Goal: Task Accomplishment & Management: Complete application form

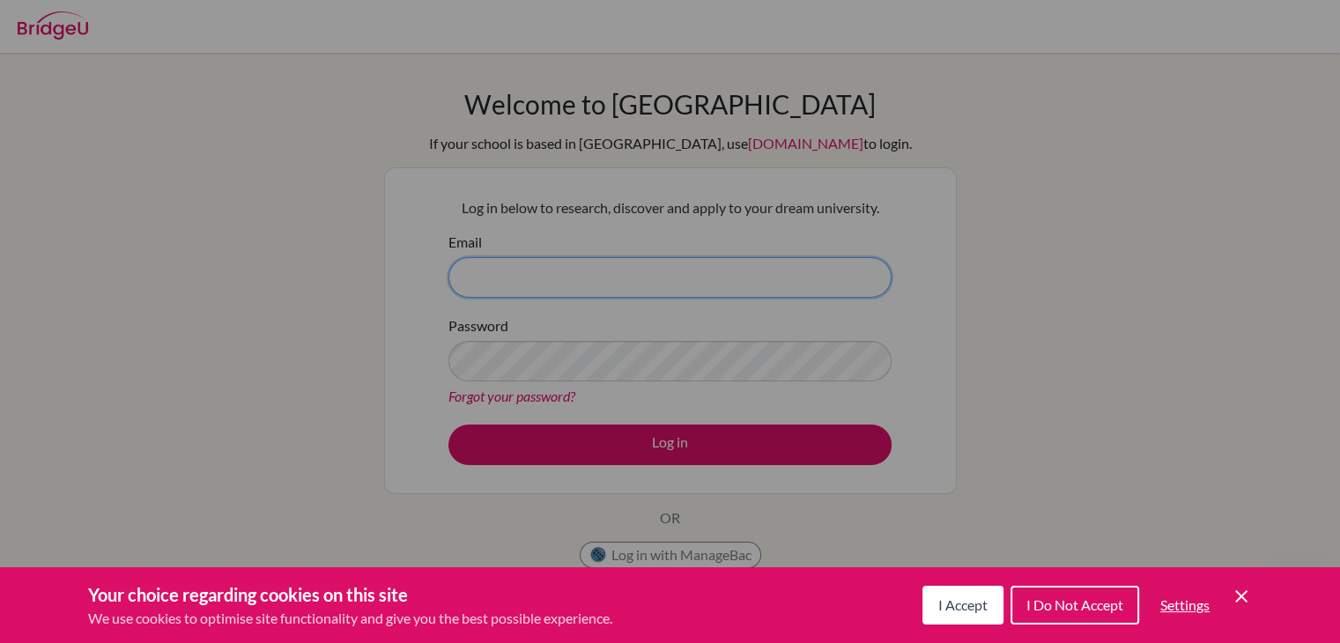
type input "[EMAIL_ADDRESS][DOMAIN_NAME]"
click at [657, 618] on button "I Accept" at bounding box center [962, 605] width 81 height 39
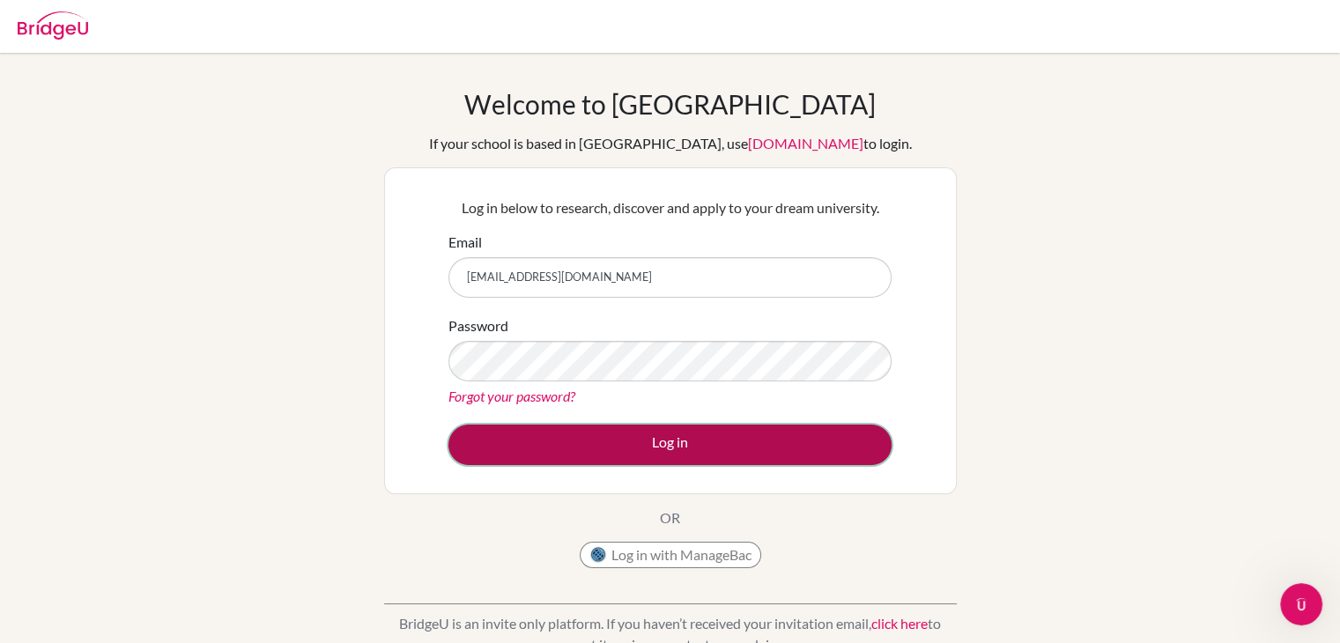
click at [657, 431] on button "Log in" at bounding box center [669, 445] width 443 height 41
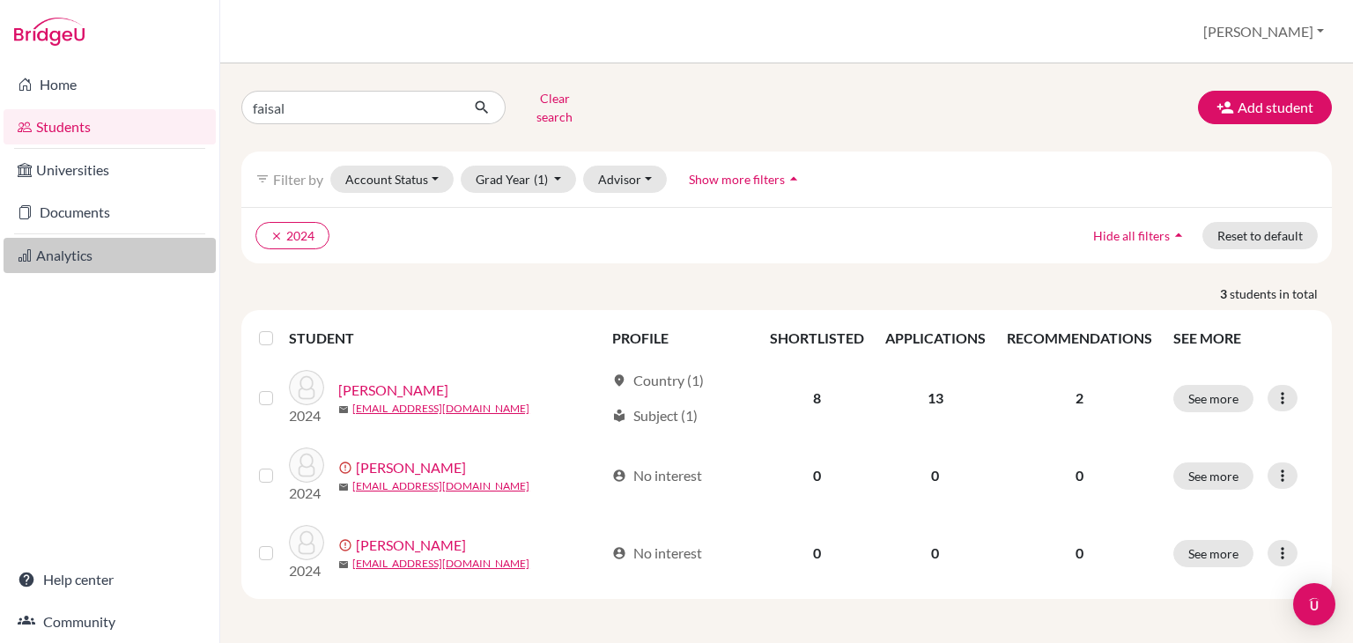
click at [54, 259] on link "Analytics" at bounding box center [110, 255] width 212 height 35
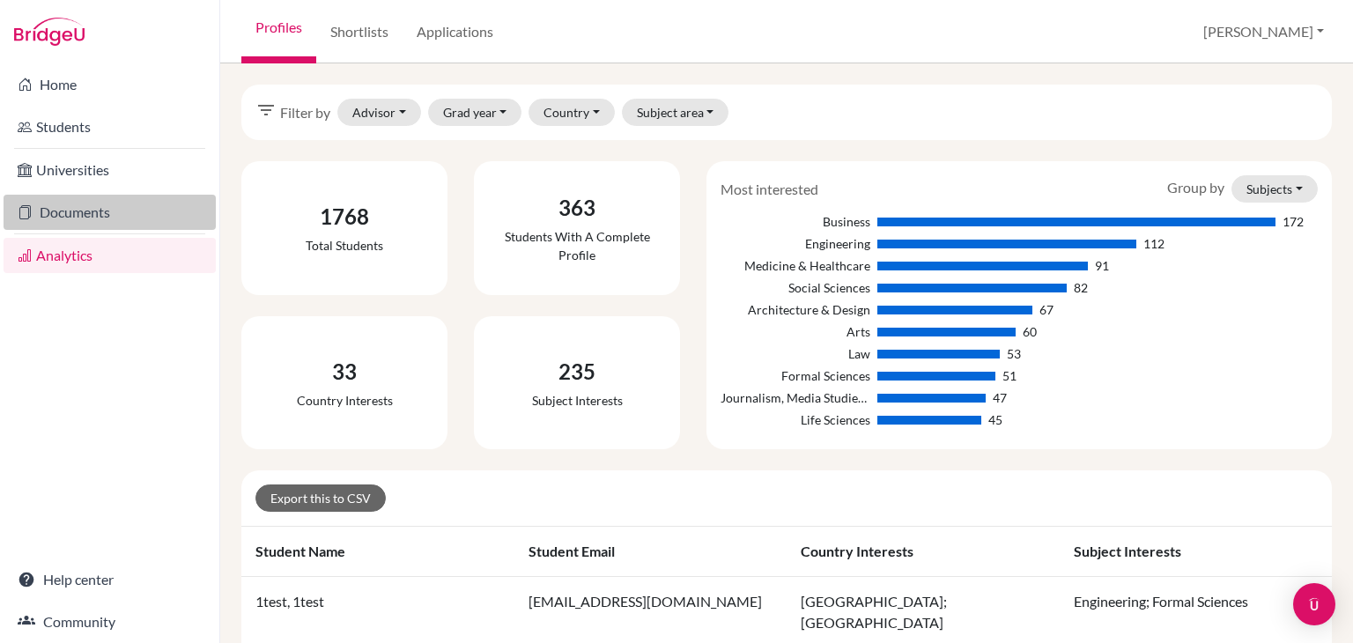
click at [75, 206] on link "Documents" at bounding box center [110, 212] width 212 height 35
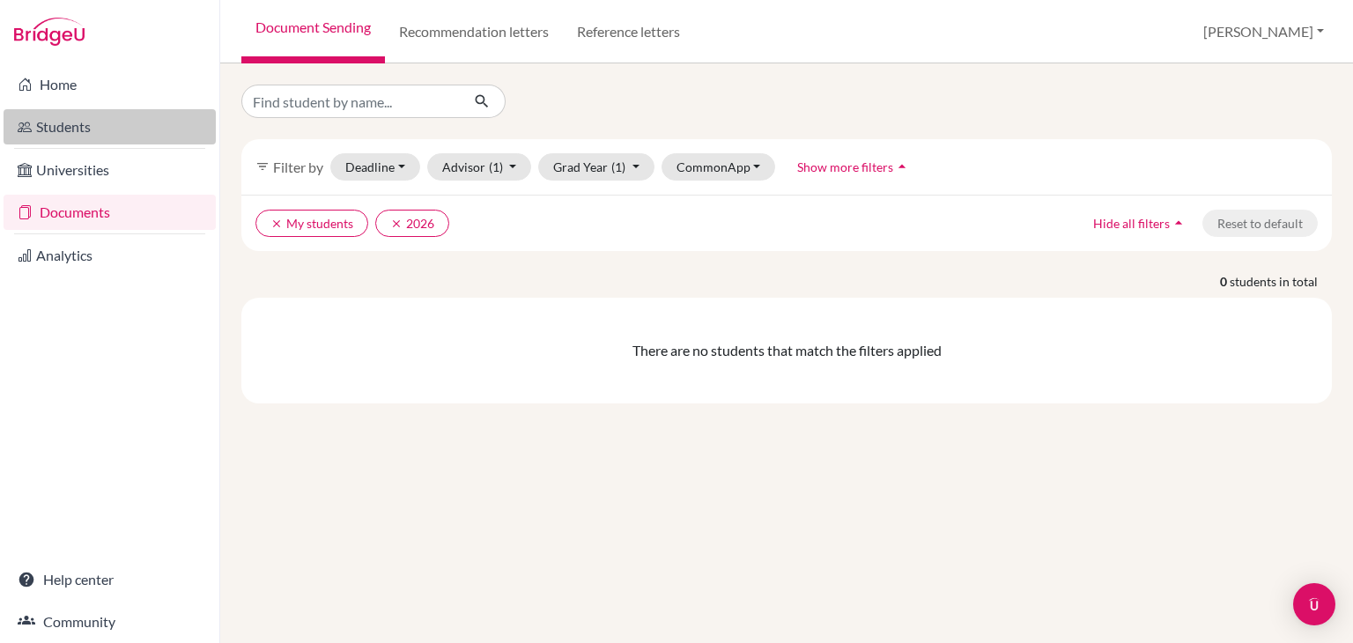
click at [72, 125] on link "Students" at bounding box center [110, 126] width 212 height 35
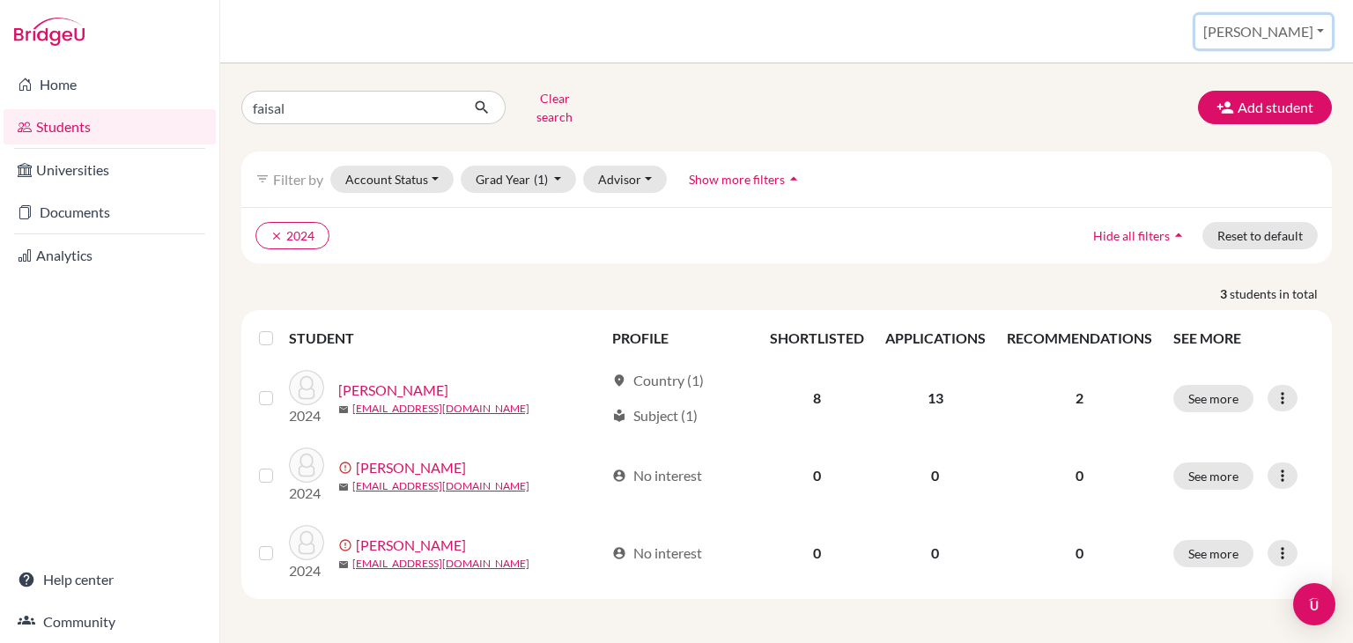
click at [1292, 26] on button "[PERSON_NAME]" at bounding box center [1264, 31] width 137 height 33
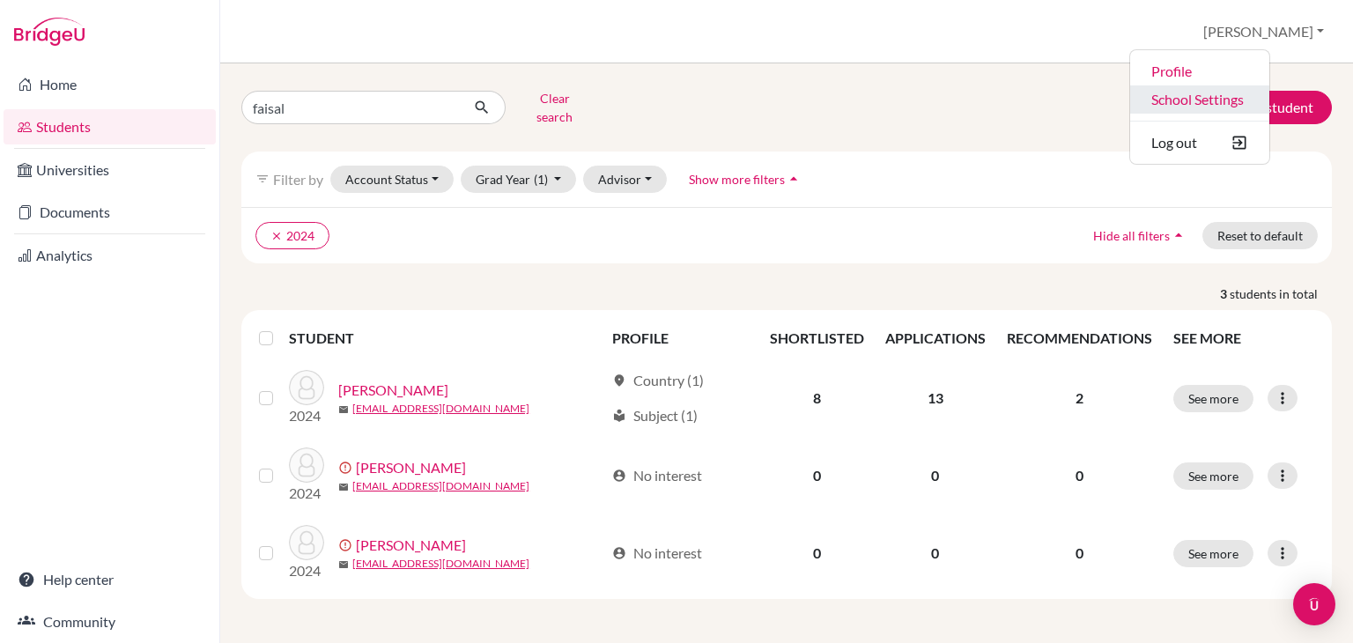
click at [1248, 102] on link "School Settings" at bounding box center [1199, 99] width 139 height 28
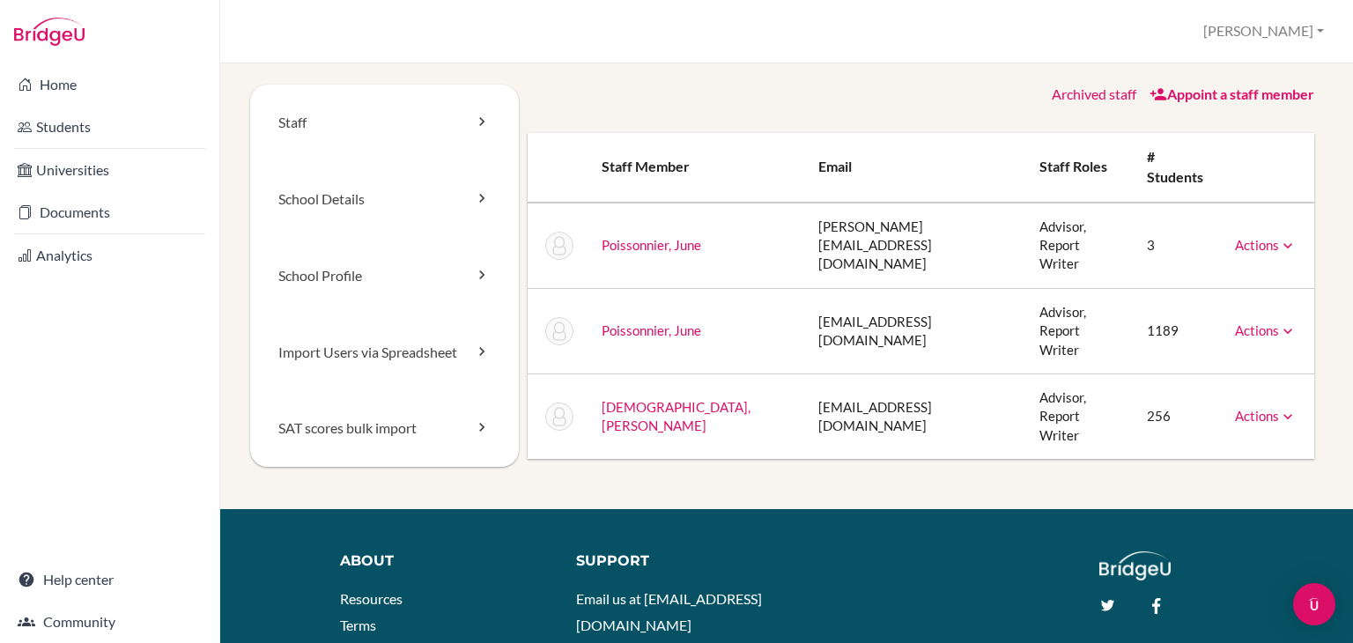
click at [1243, 408] on link "Actions" at bounding box center [1266, 416] width 62 height 16
click at [821, 432] on div "Staff School Details School Profile Import Users via Spreadsheet SAT scores bul…" at bounding box center [786, 297] width 1073 height 425
click at [386, 355] on link "Import Users via Spreadsheet" at bounding box center [384, 353] width 269 height 77
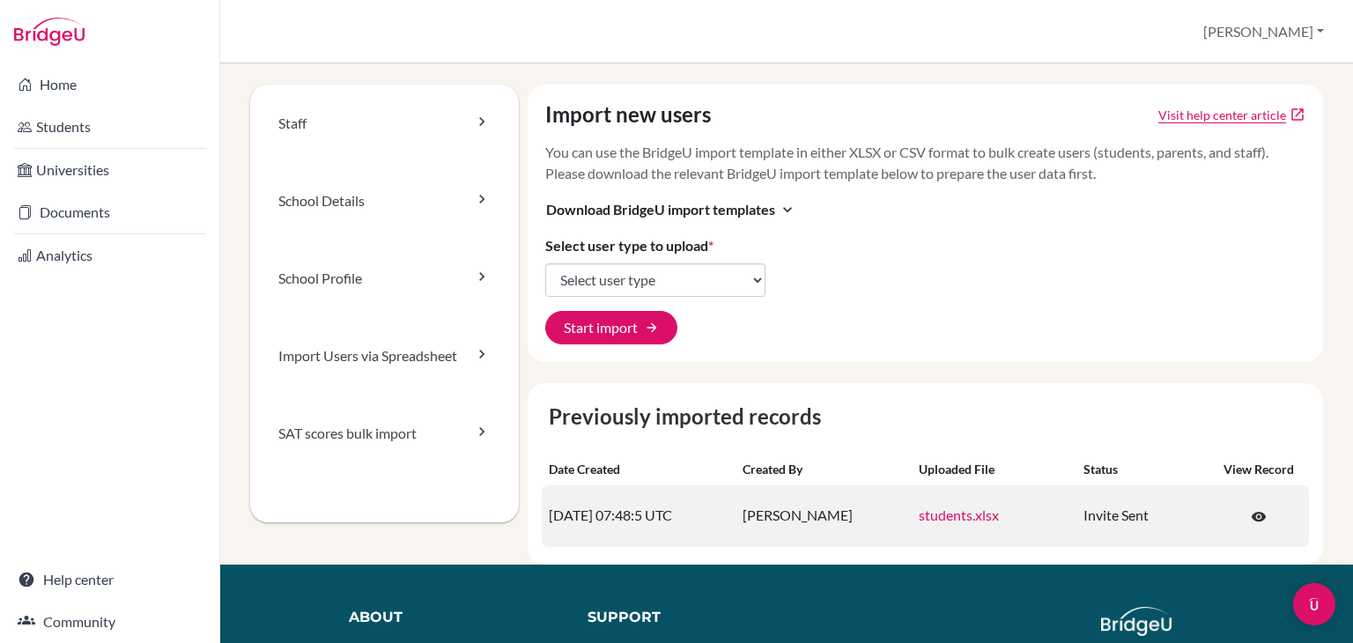
click at [930, 513] on link "students.xlsx" at bounding box center [959, 515] width 80 height 17
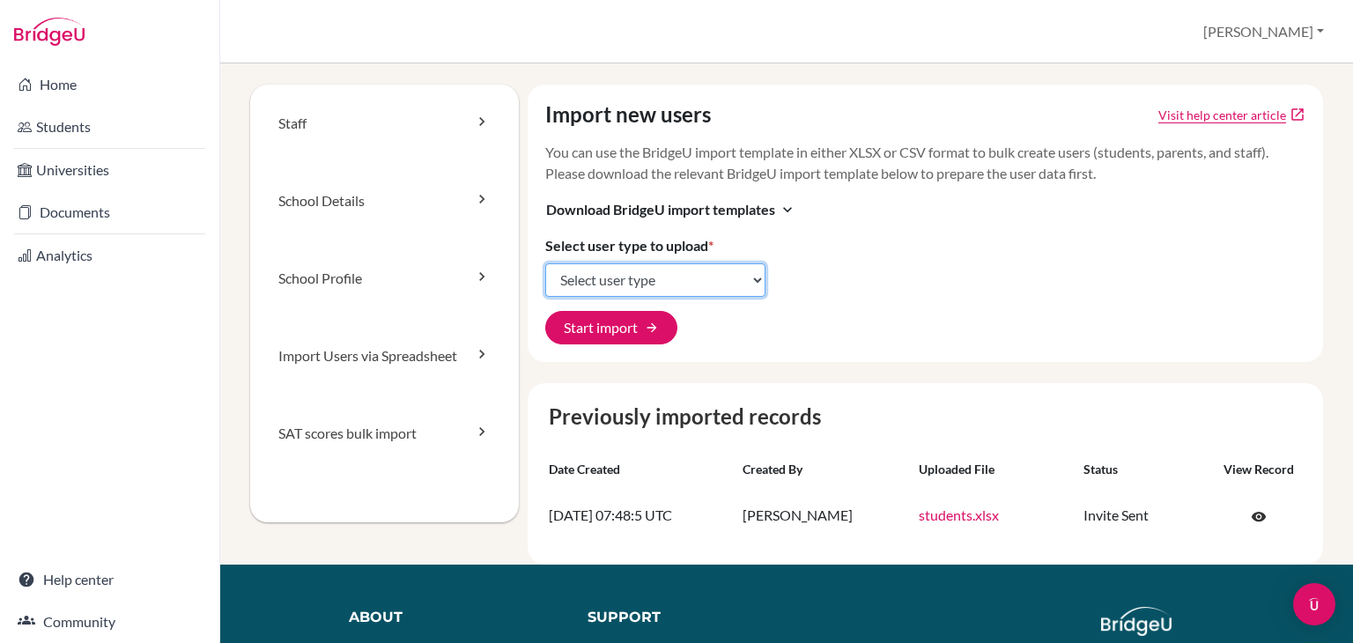
click at [725, 270] on select "Select user type Students Students and parents Parents Advisors Report writers" at bounding box center [655, 279] width 220 height 33
select select "students"
click at [545, 263] on select "Select user type Students Students and parents Parents Advisors Report writers" at bounding box center [655, 279] width 220 height 33
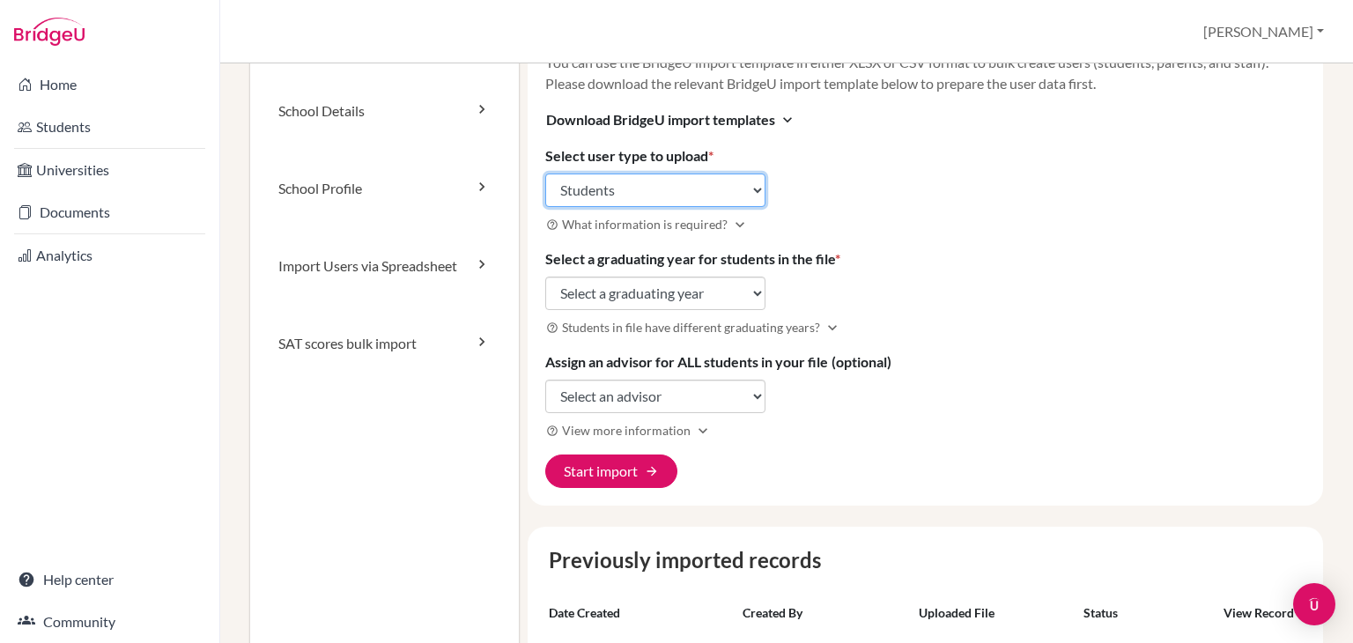
scroll to position [92, 0]
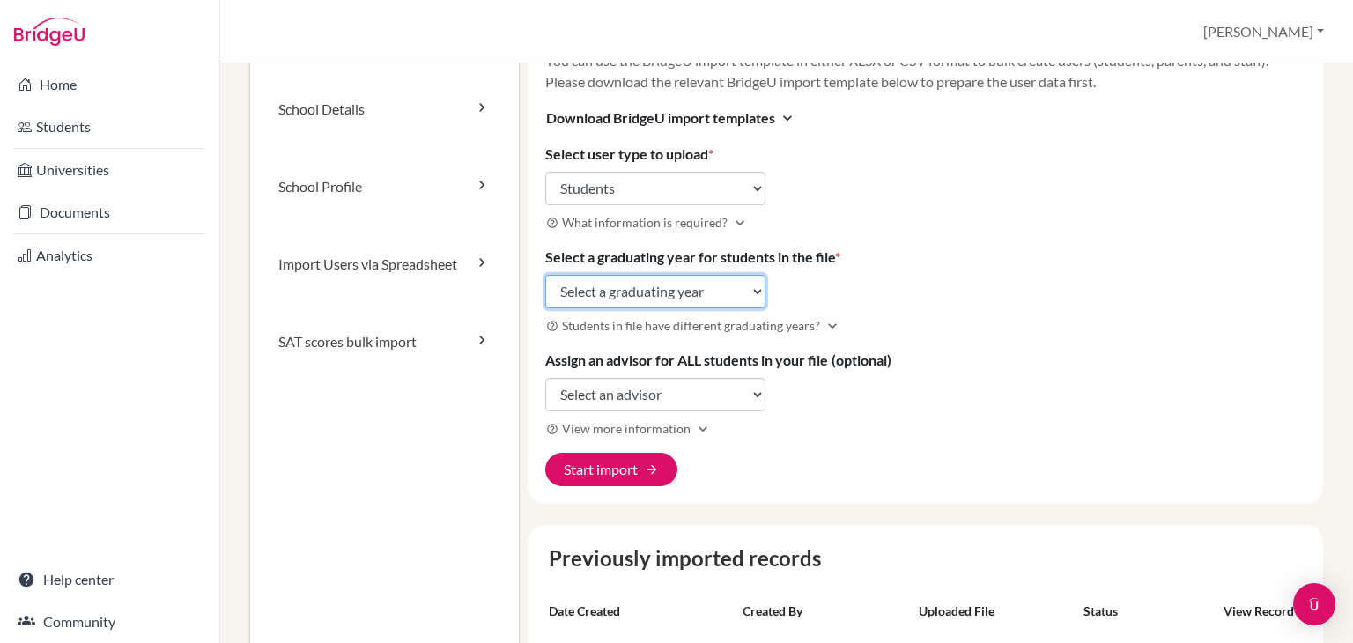
click at [748, 290] on select "Select a graduating year 2024 2025 2026 2027 2028 2029" at bounding box center [655, 291] width 220 height 33
select select "2026"
click at [545, 275] on select "Select a graduating year 2024 2025 2026 2027 2028 2029" at bounding box center [655, 291] width 220 height 33
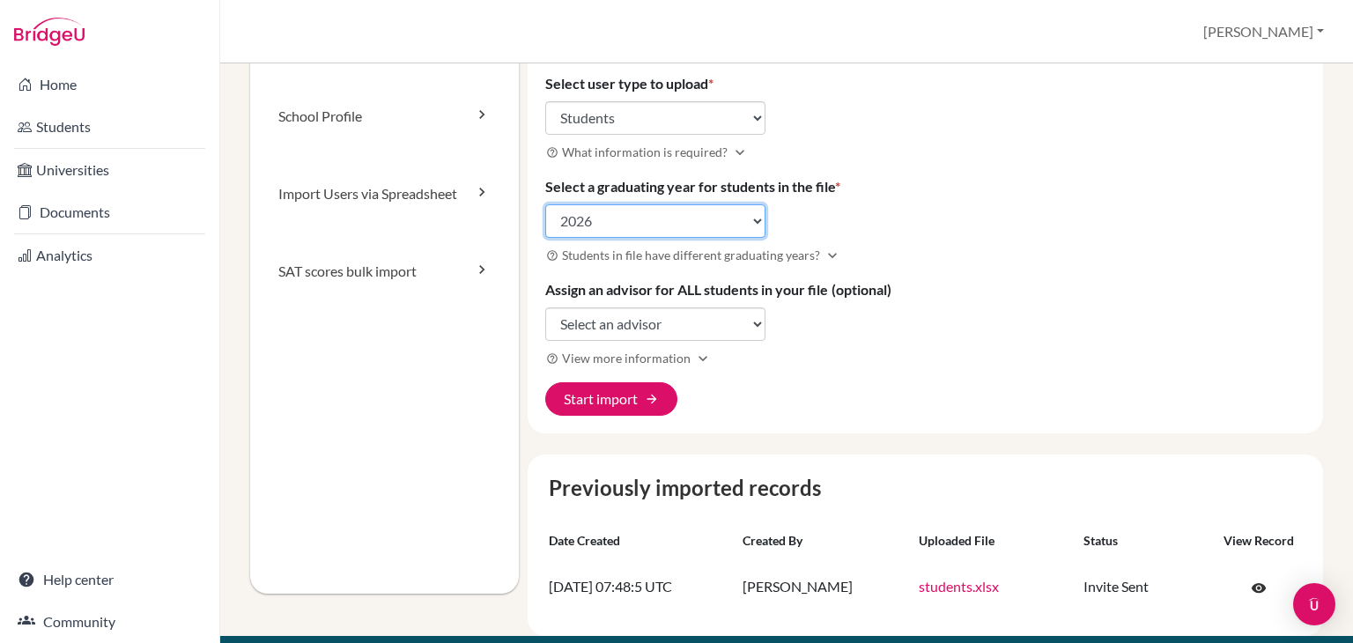
scroll to position [169, 0]
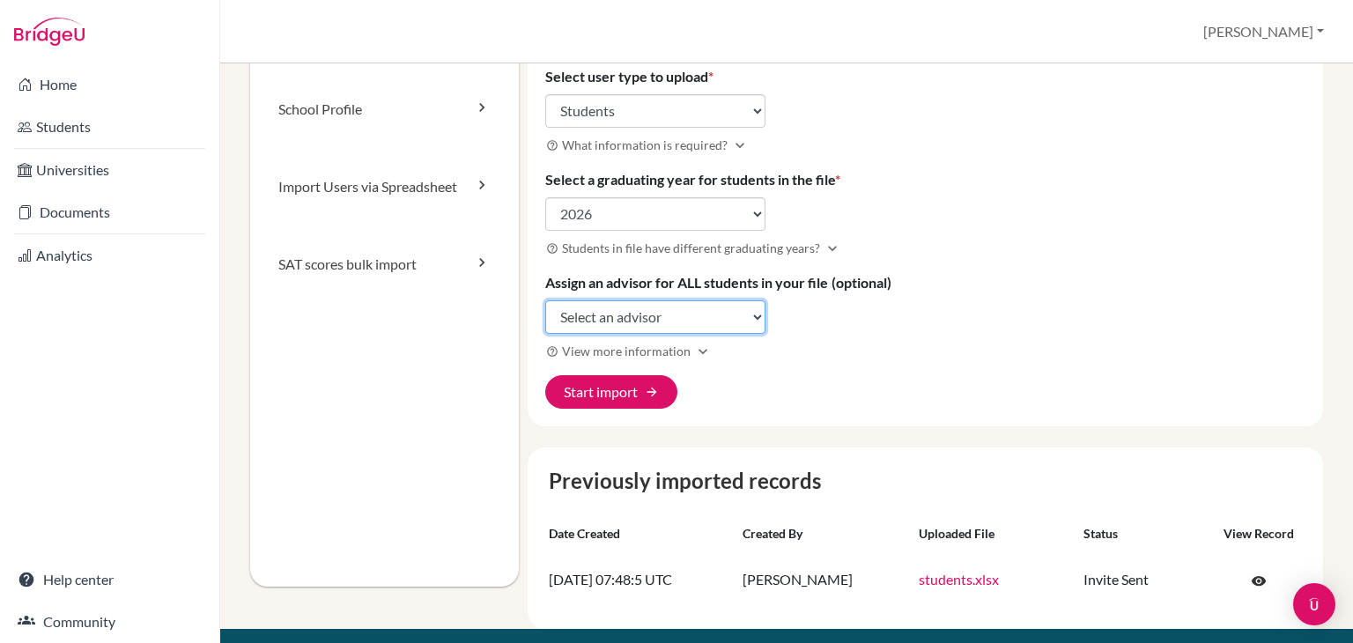
click at [757, 321] on select "Select an advisor June Poissonnier June Poissonnier Ayesha Shams" at bounding box center [655, 316] width 220 height 33
select select "45511"
click at [545, 300] on select "Select an advisor June Poissonnier June Poissonnier Ayesha Shams" at bounding box center [655, 316] width 220 height 33
click at [670, 350] on span "View more information" at bounding box center [626, 351] width 129 height 19
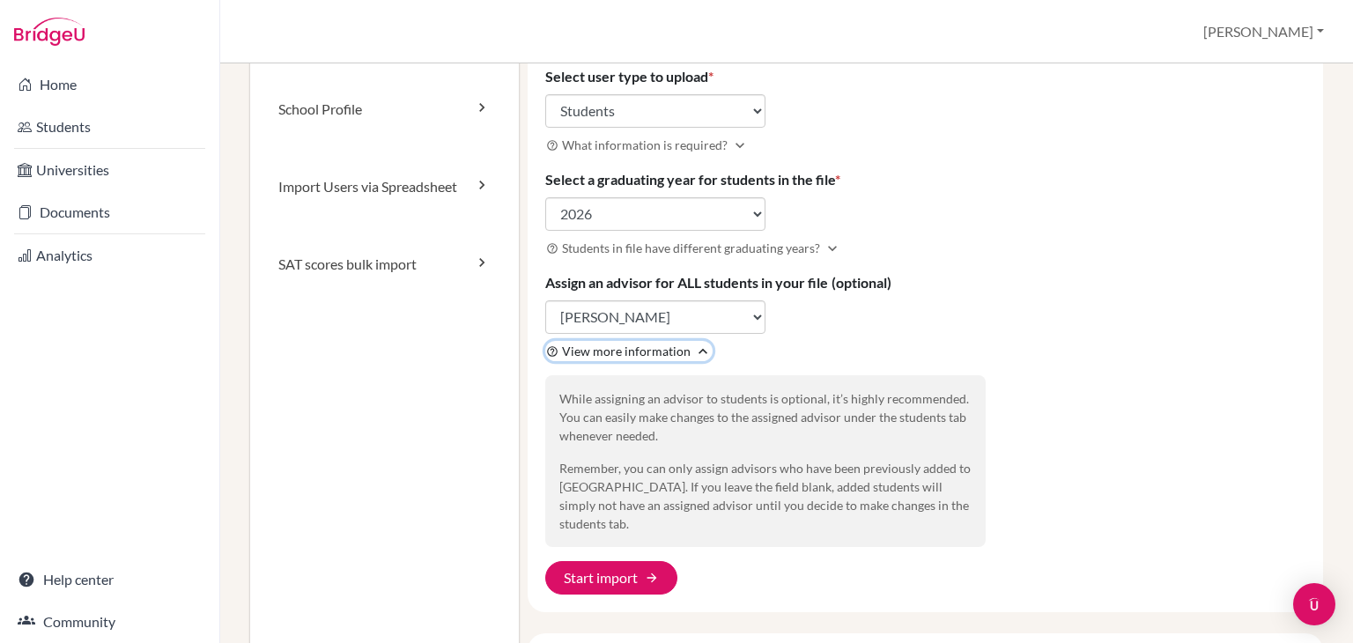
click at [670, 350] on span "View more information" at bounding box center [626, 351] width 129 height 19
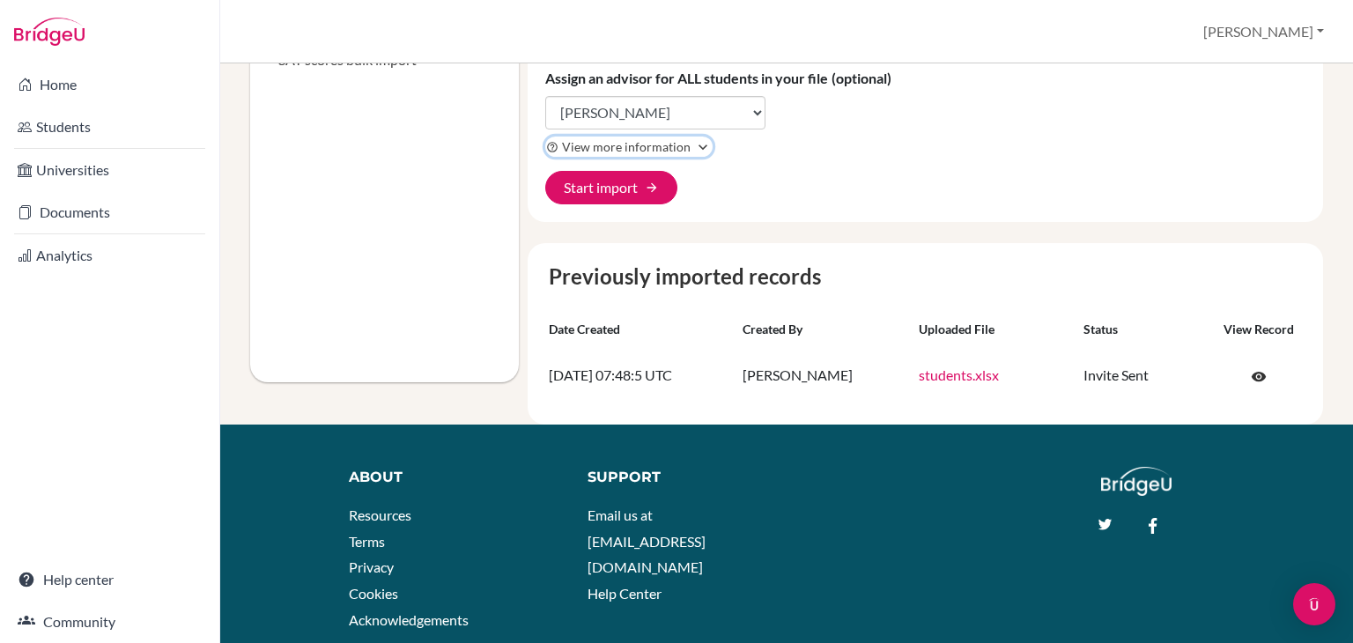
scroll to position [381, 0]
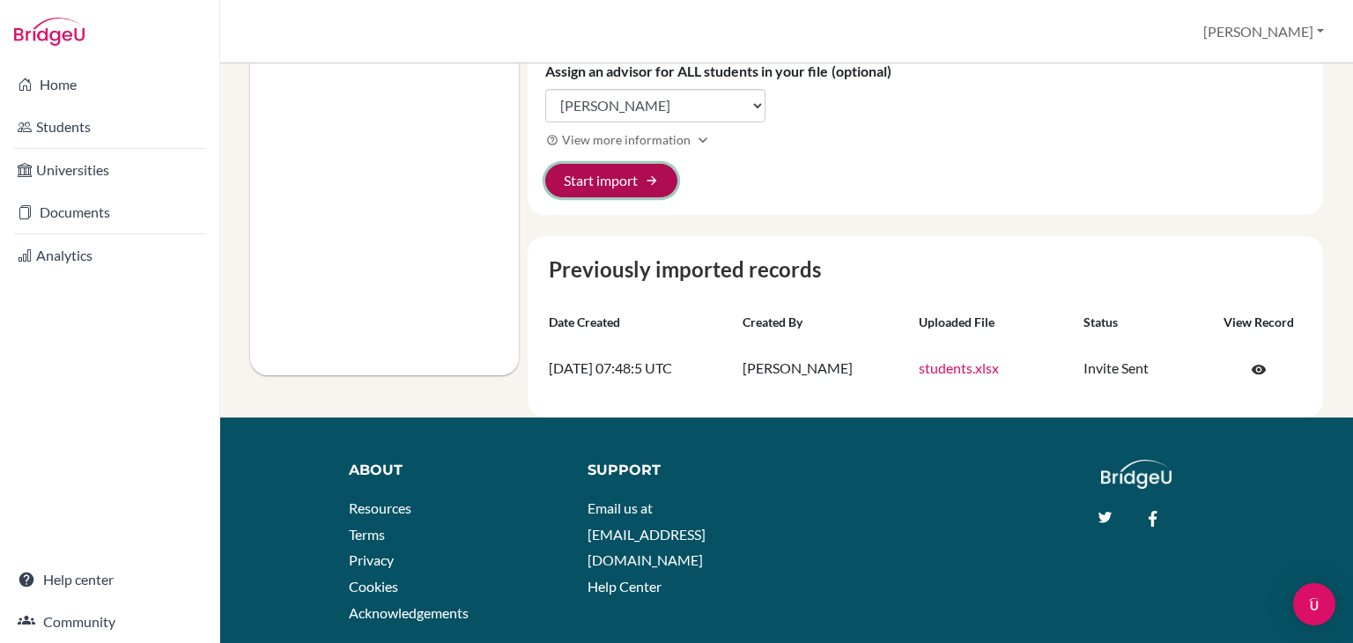
click at [631, 186] on button "Start import arrow_forward" at bounding box center [611, 180] width 132 height 33
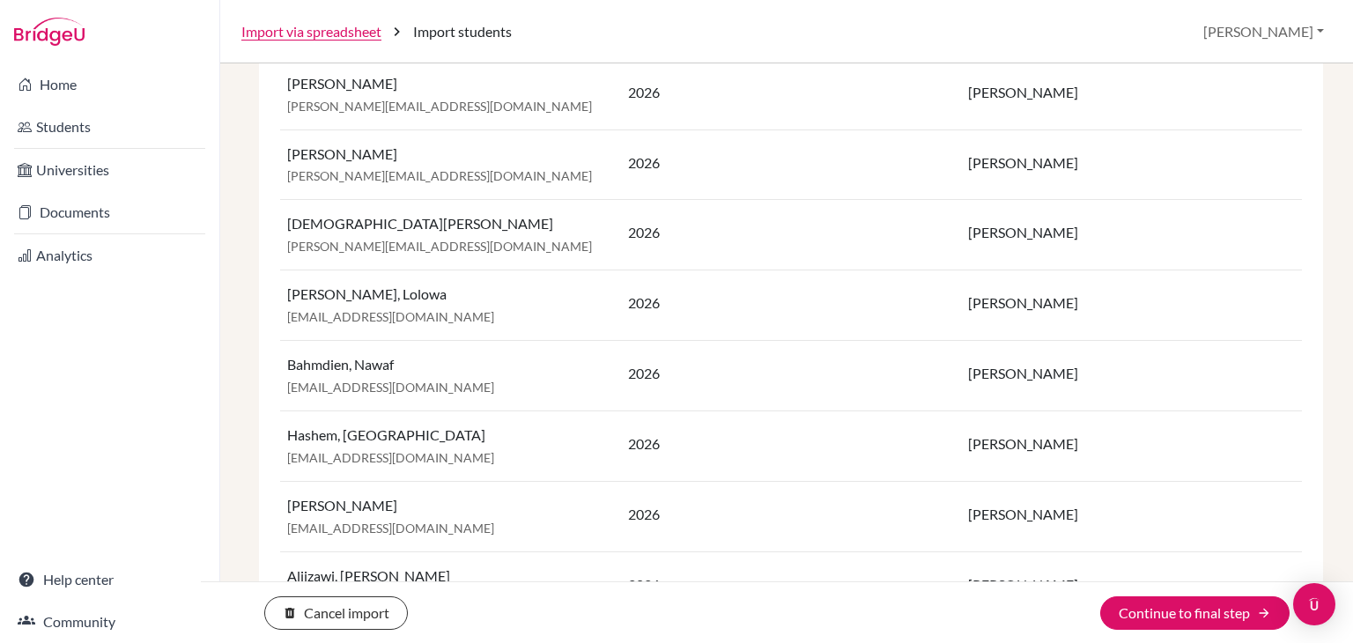
scroll to position [324, 0]
click at [1164, 621] on button "Continue to final step arrow_forward" at bounding box center [1194, 612] width 189 height 33
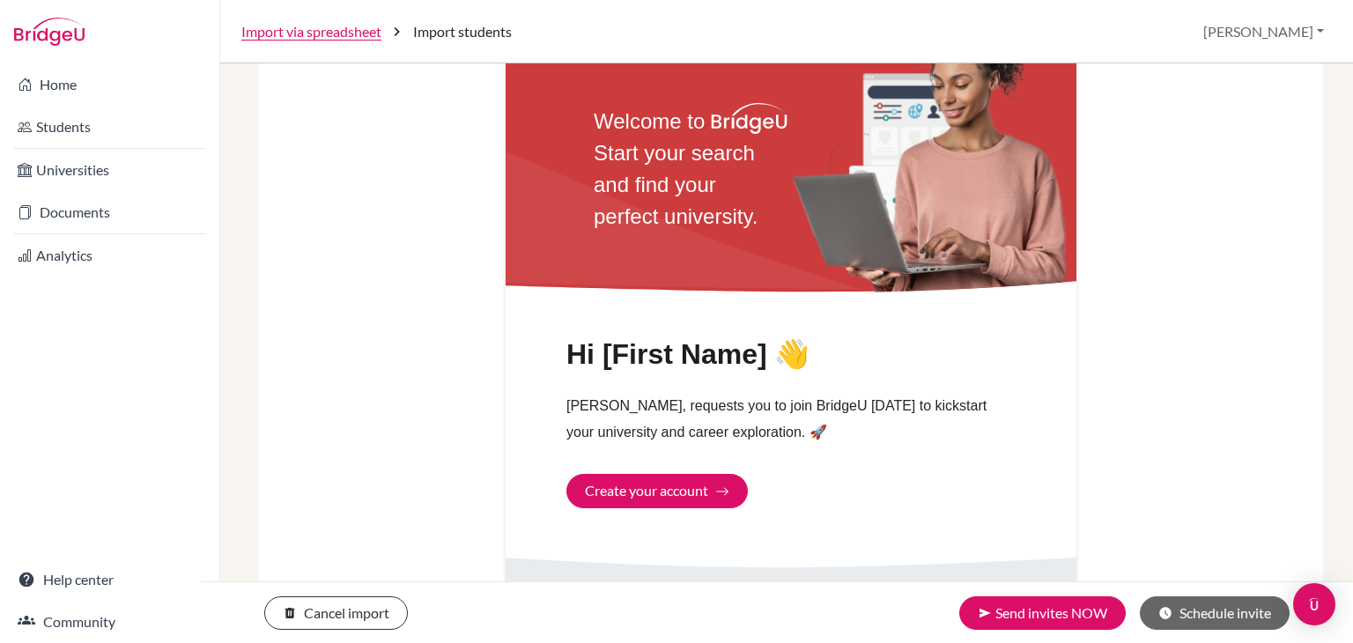
scroll to position [622, 0]
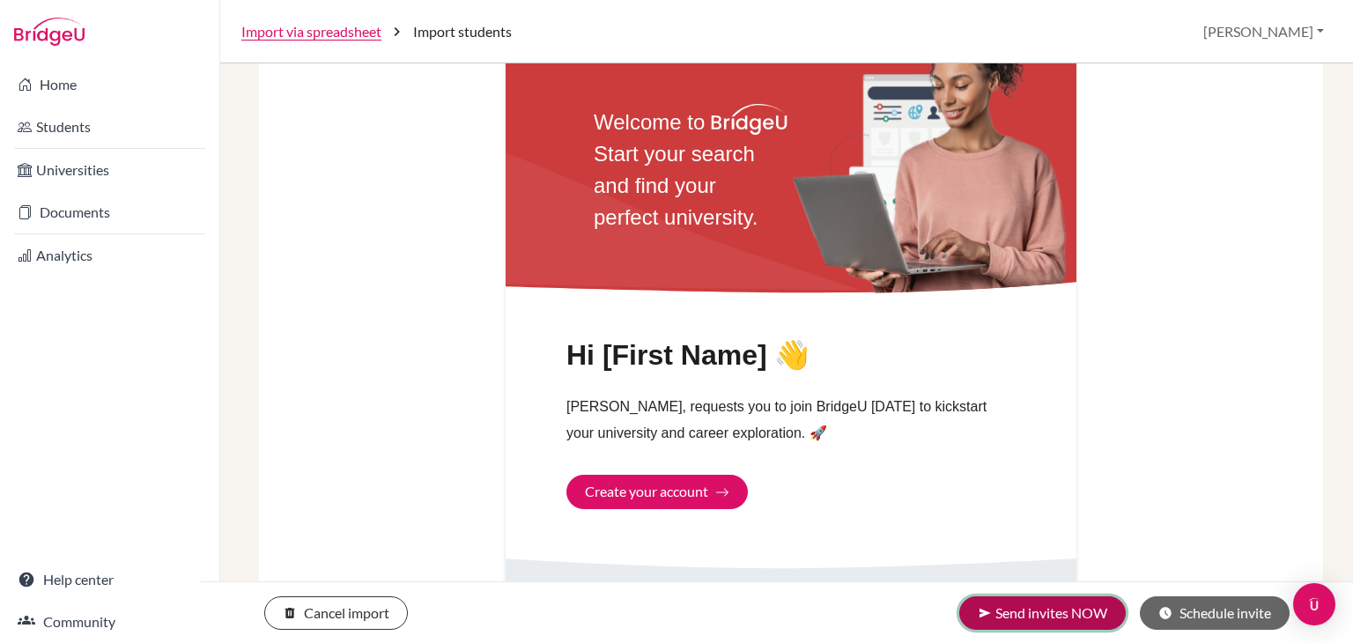
click at [1072, 618] on button "send Send invites NOW" at bounding box center [1042, 612] width 167 height 33
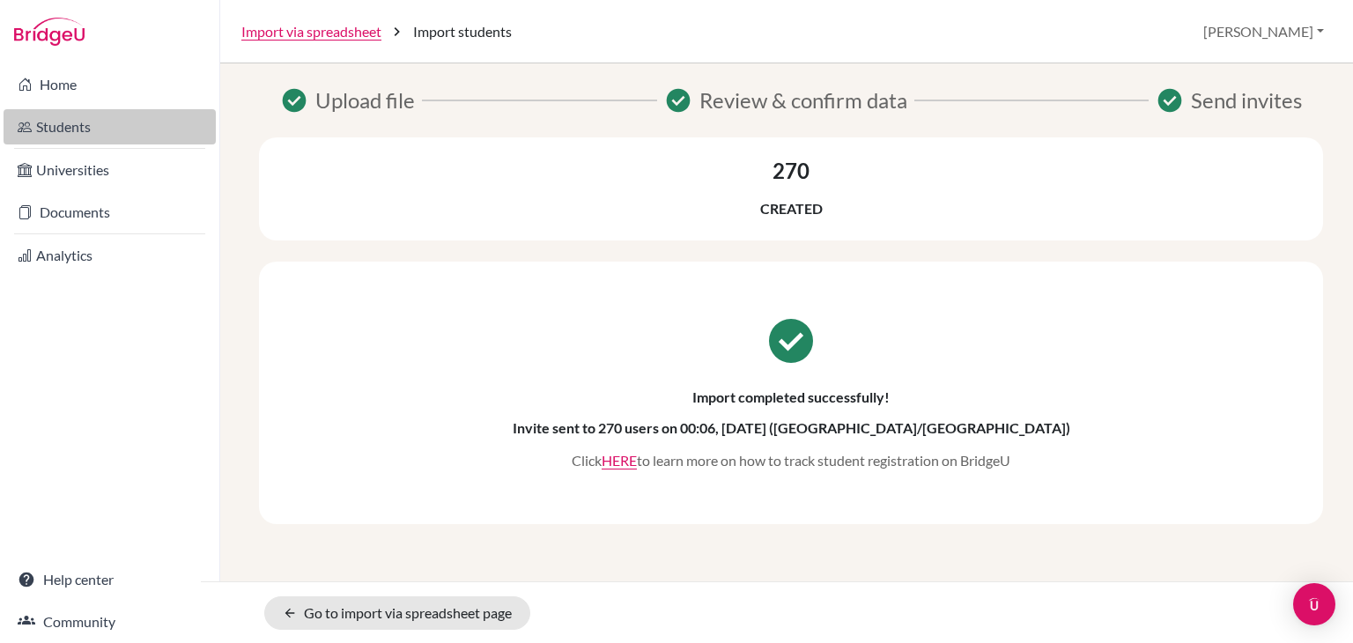
click at [64, 122] on link "Students" at bounding box center [110, 126] width 212 height 35
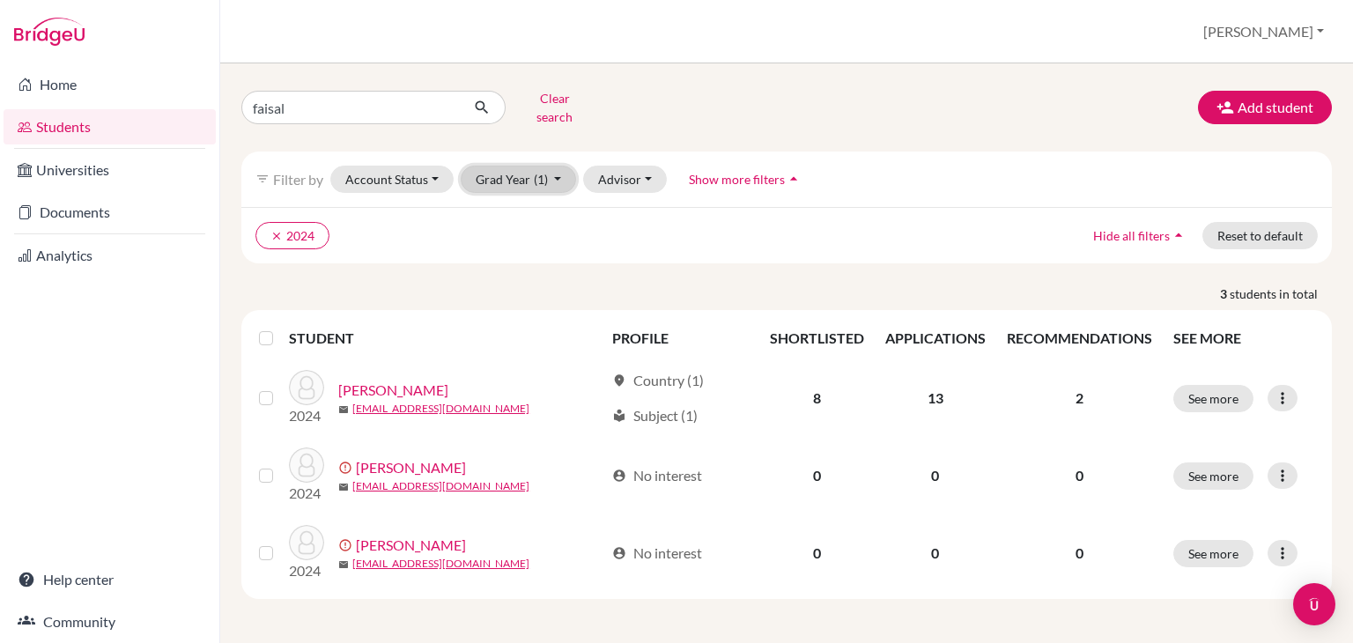
click at [493, 166] on button "Grad Year (1)" at bounding box center [519, 179] width 116 height 27
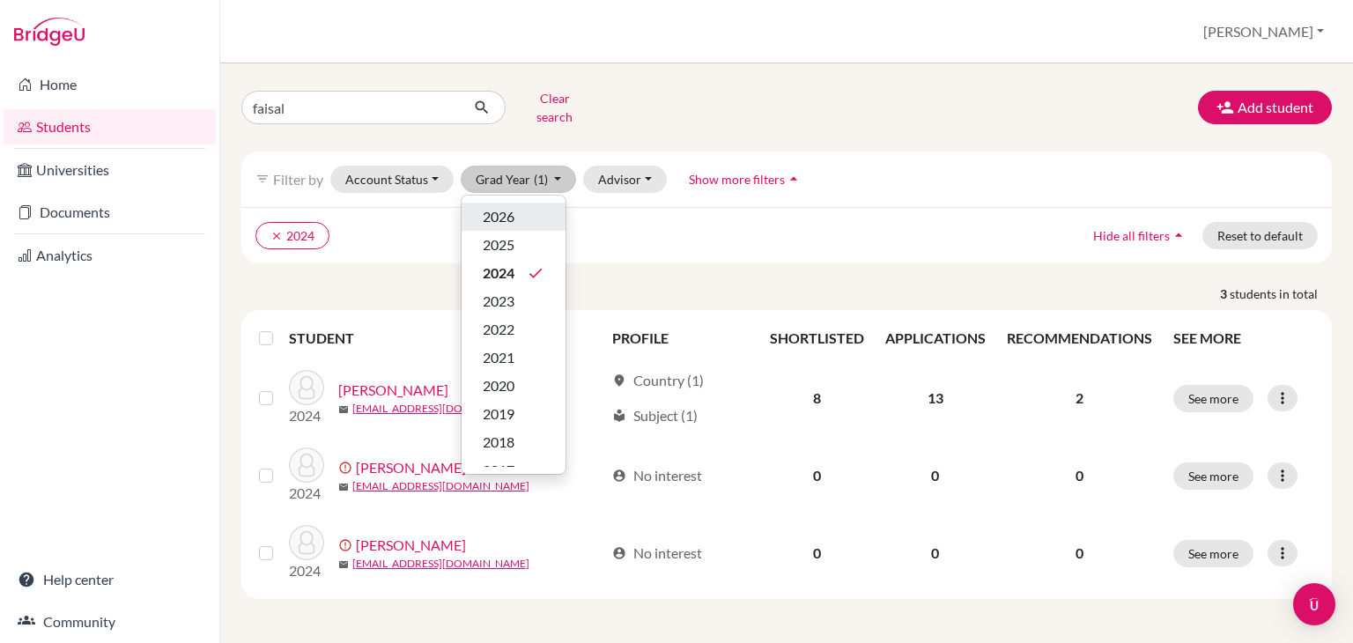
click at [514, 209] on span "2026" at bounding box center [499, 216] width 32 height 21
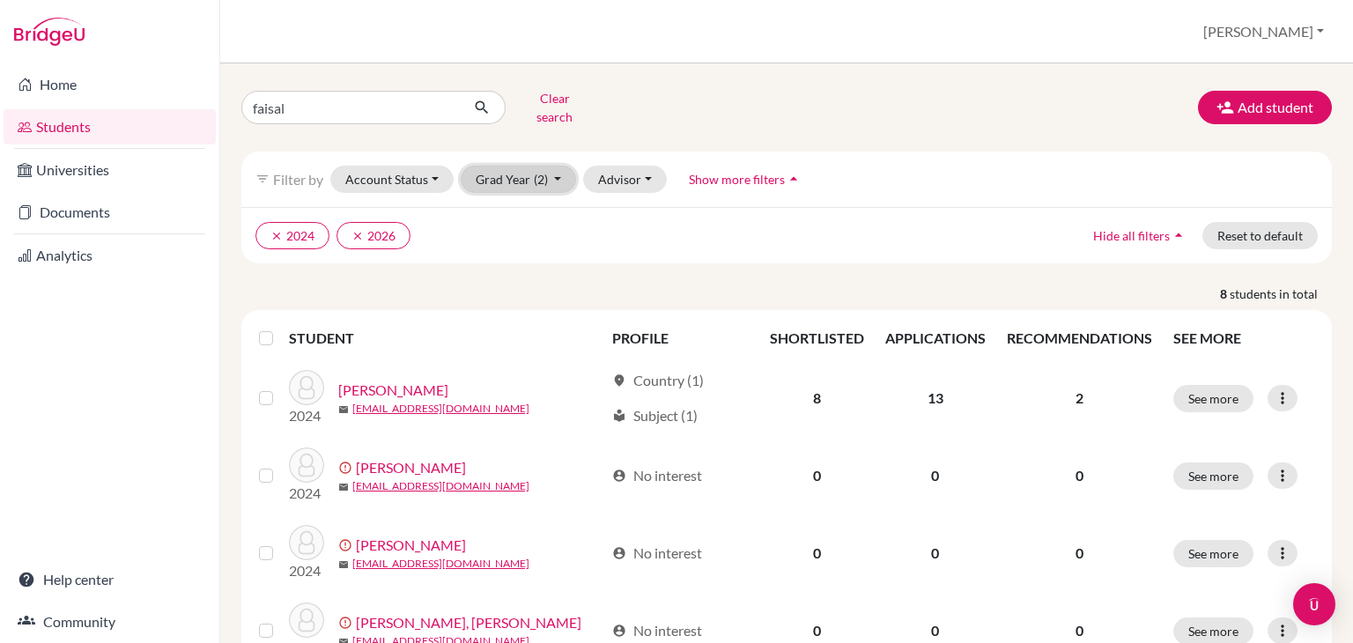
click at [524, 166] on button "Grad Year (2)" at bounding box center [519, 179] width 116 height 27
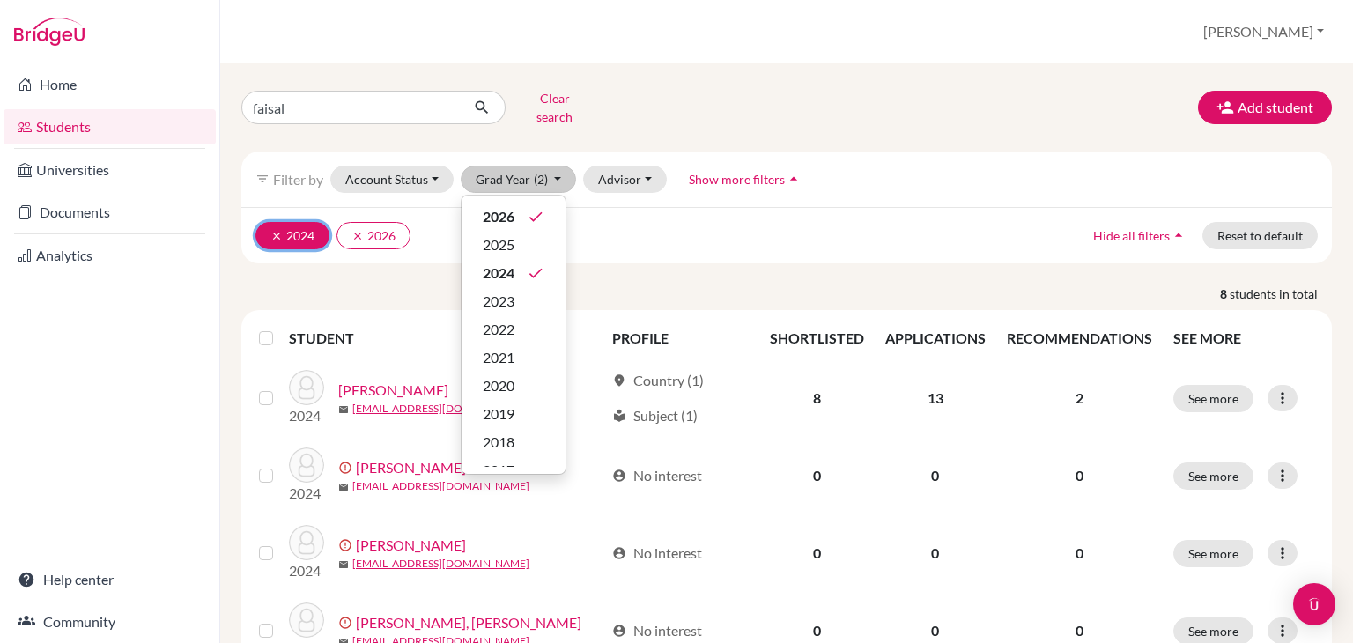
click at [276, 230] on icon "clear" at bounding box center [276, 236] width 12 height 12
